Goal: Find specific page/section: Find specific page/section

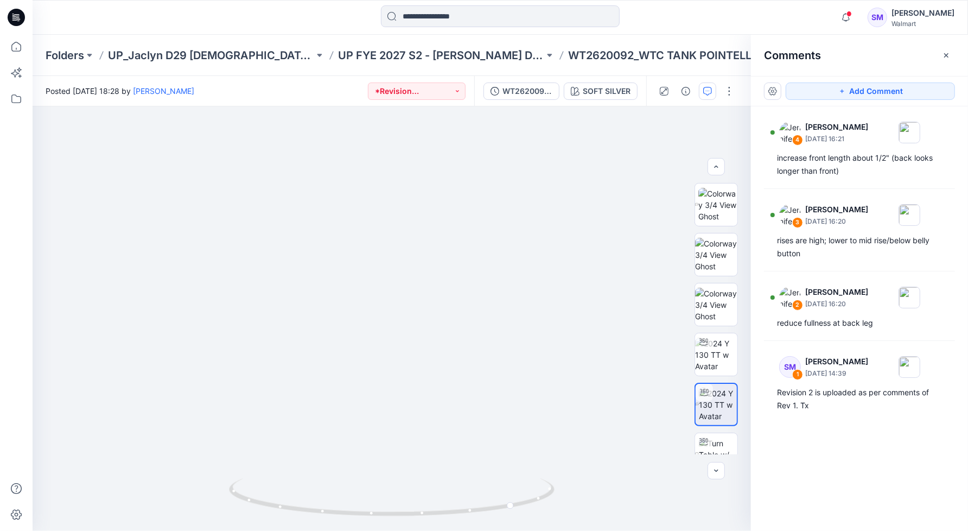
scroll to position [171, 0]
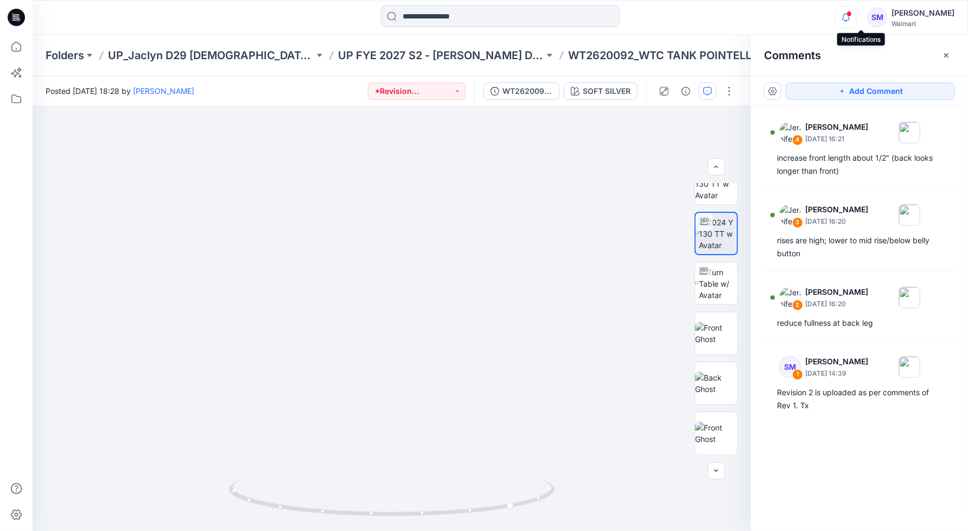
click at [856, 17] on icon "button" at bounding box center [846, 18] width 21 height 22
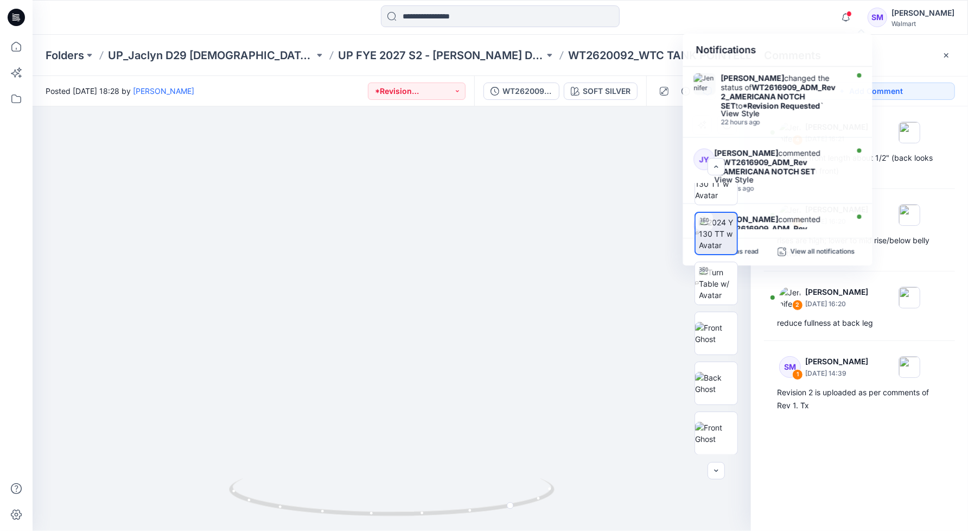
click at [745, 251] on div at bounding box center [716, 318] width 69 height 271
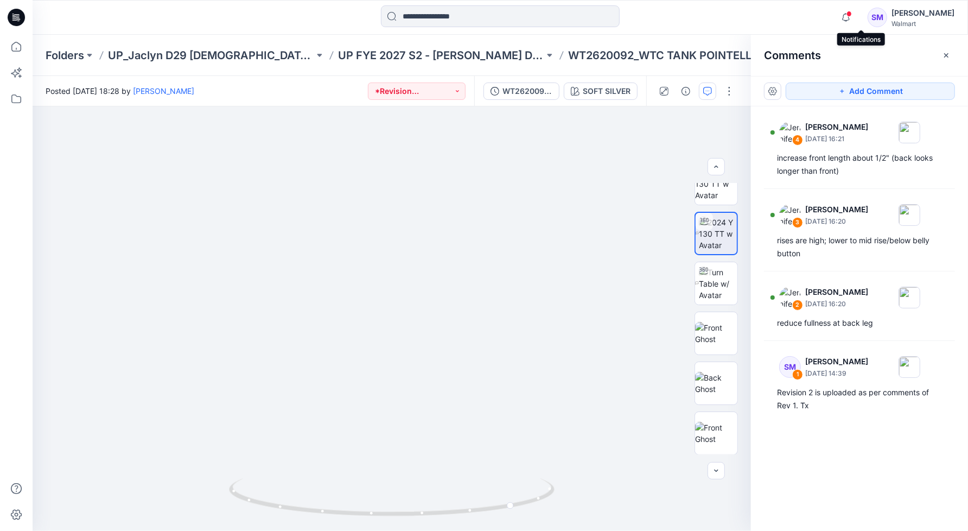
click at [852, 15] on span at bounding box center [849, 14] width 5 height 6
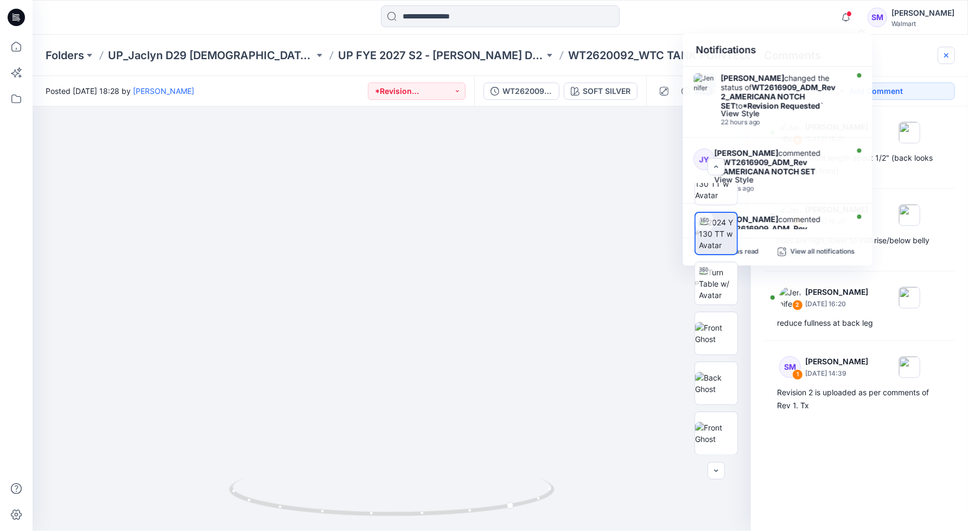
click at [955, 52] on button "button" at bounding box center [946, 55] width 17 height 17
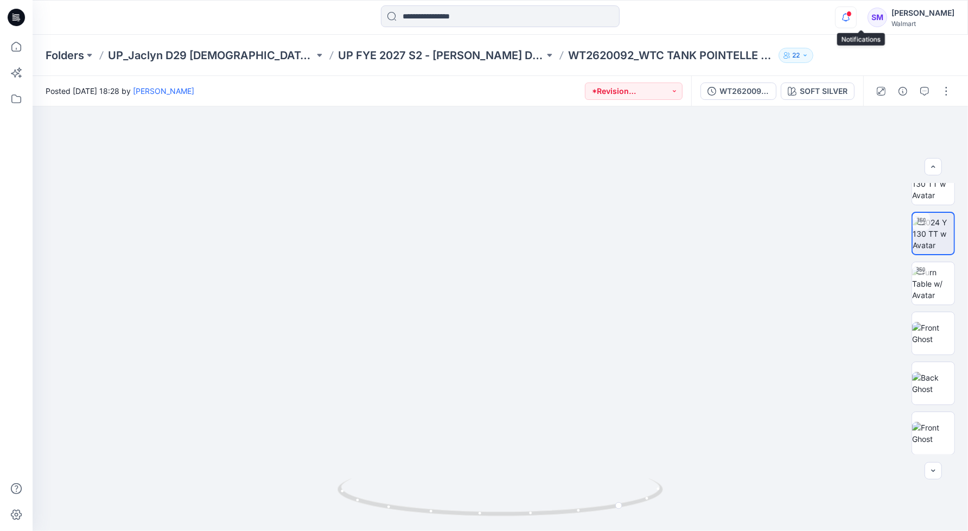
click at [856, 19] on icon "button" at bounding box center [846, 18] width 21 height 22
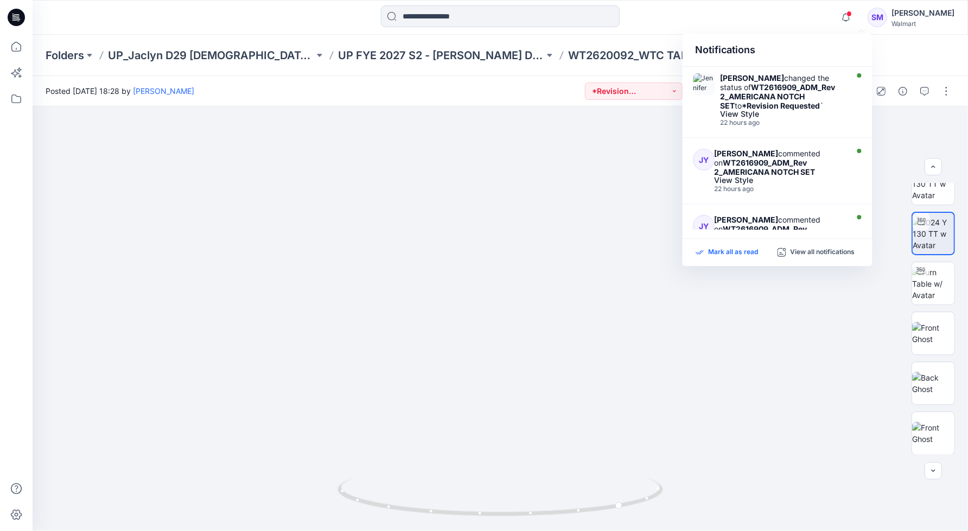
click at [729, 249] on p "Mark all as read" at bounding box center [734, 253] width 50 height 10
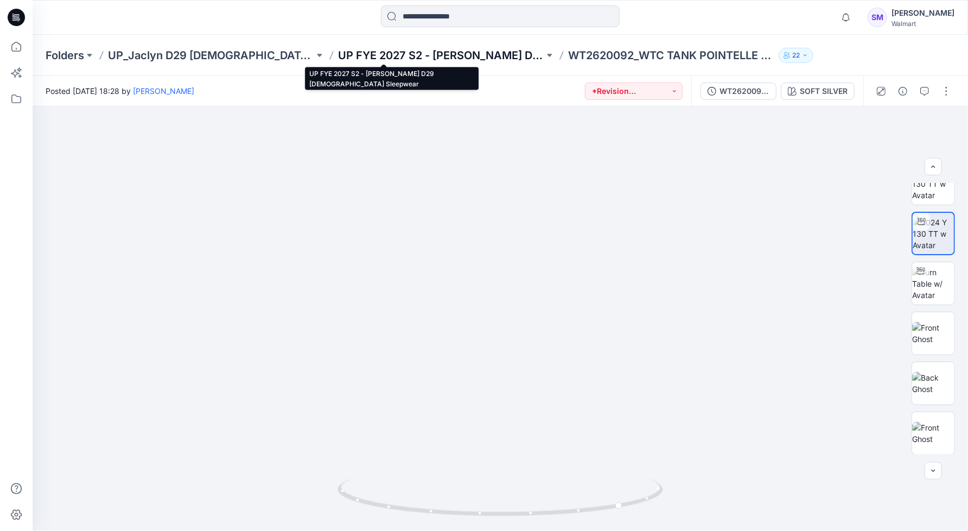
click at [370, 53] on p "UP FYE 2027 S2 - [PERSON_NAME] D29 [DEMOGRAPHIC_DATA] Sleepwear" at bounding box center [441, 55] width 206 height 15
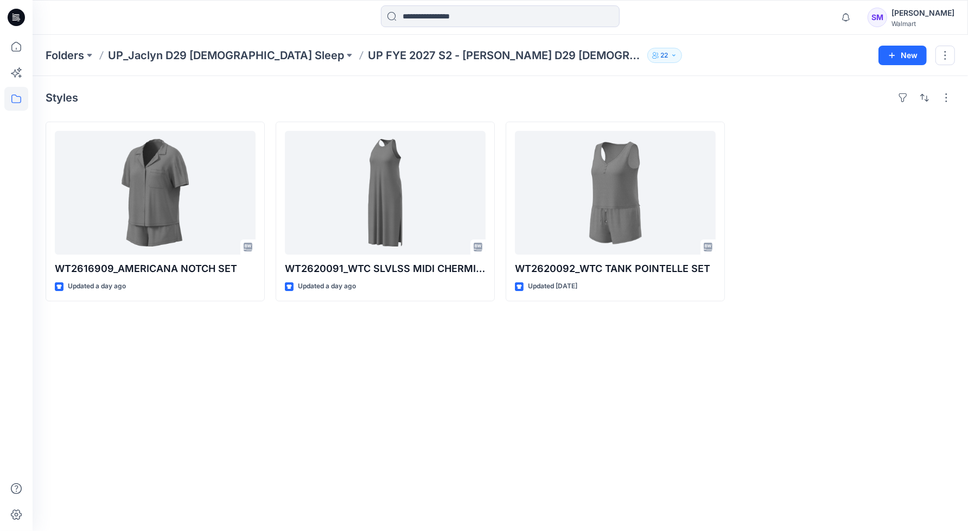
click at [678, 393] on div "Styles WT2616909_AMERICANA NOTCH SET Updated a day ago WT2620091_WTC SLVLSS MID…" at bounding box center [501, 303] width 936 height 455
